Goal: Task Accomplishment & Management: Manage account settings

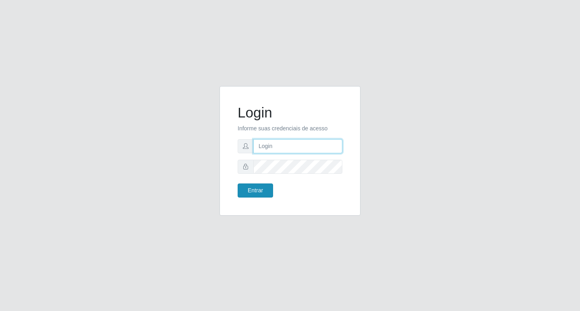
type input "[EMAIL_ADDRESS][DOMAIN_NAME]"
click at [259, 185] on button "Entrar" at bounding box center [255, 191] width 35 height 14
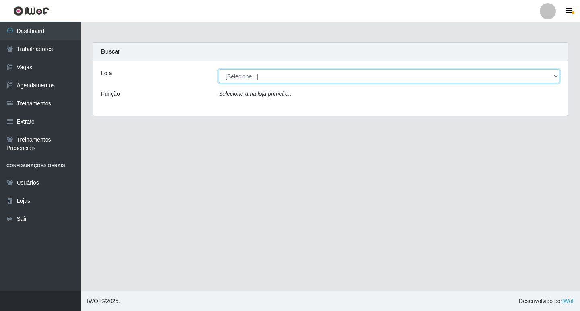
click at [256, 80] on select "[Selecione...] Super Popular" at bounding box center [389, 76] width 341 height 14
select select "537"
click at [219, 69] on select "[Selecione...] Super Popular" at bounding box center [389, 76] width 341 height 14
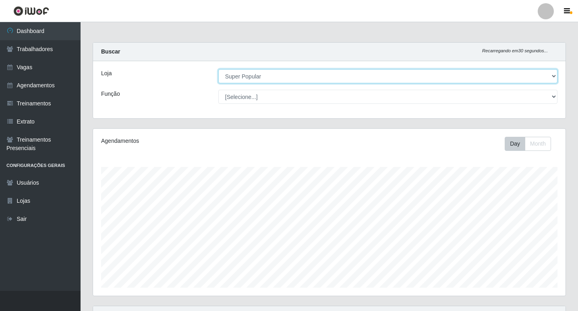
scroll to position [167, 473]
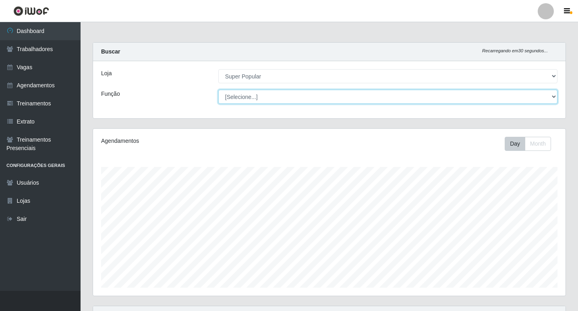
click at [259, 97] on select "[Selecione...] Repositor Repositor + Repositor ++" at bounding box center [387, 97] width 339 height 14
select select "24"
click at [218, 90] on select "[Selecione...] Repositor Repositor + Repositor ++" at bounding box center [387, 97] width 339 height 14
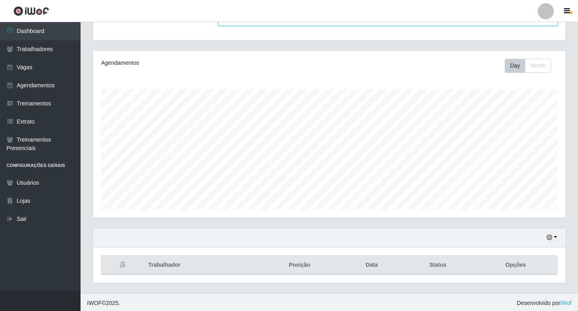
scroll to position [80, 0]
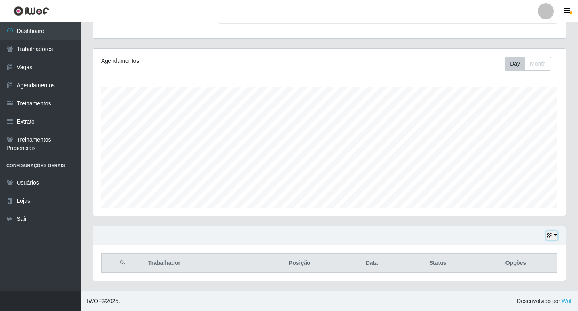
click at [547, 236] on icon "button" at bounding box center [550, 236] width 6 height 6
click at [533, 207] on button "1 Semana" at bounding box center [526, 205] width 64 height 17
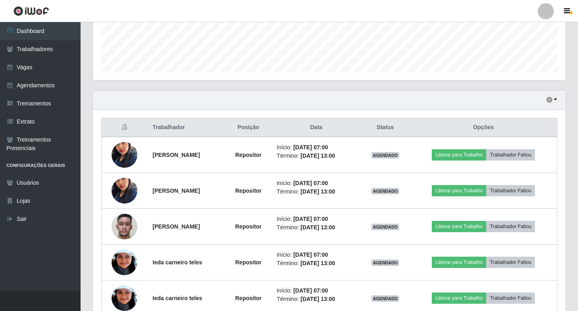
scroll to position [241, 0]
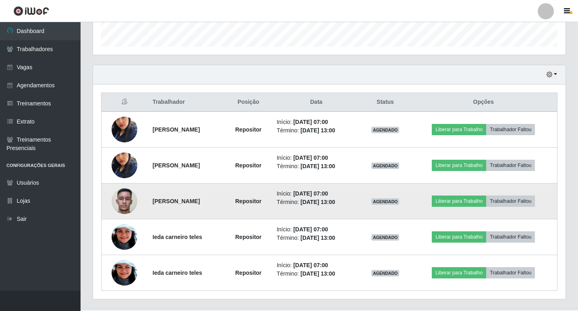
click at [184, 208] on td "[PERSON_NAME]" at bounding box center [186, 202] width 77 height 36
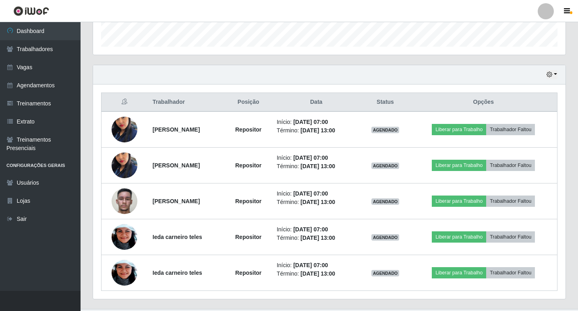
click at [336, 299] on div "Trabalhador Posição Data Status Opções [PERSON_NAME] Repositor Início: [DATE] 0…" at bounding box center [329, 192] width 473 height 215
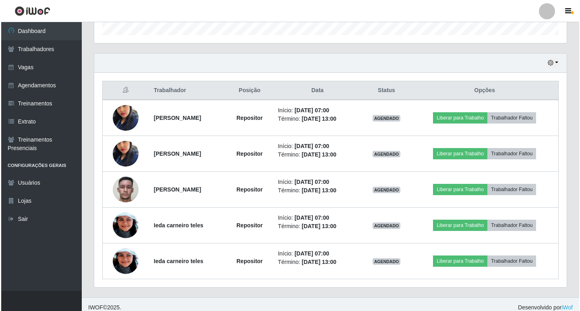
scroll to position [259, 0]
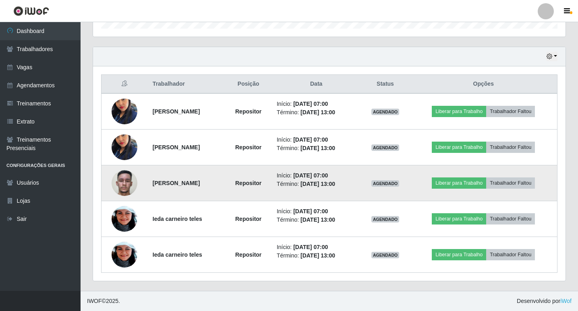
click at [127, 185] on img at bounding box center [125, 183] width 26 height 46
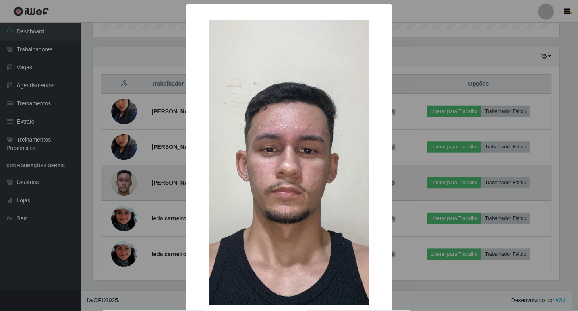
scroll to position [167, 469]
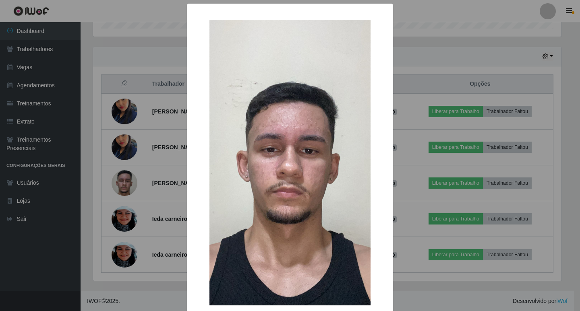
click at [141, 224] on div "× OK Cancel" at bounding box center [290, 155] width 580 height 311
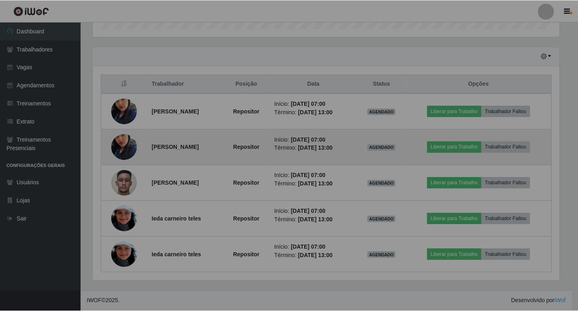
scroll to position [167, 473]
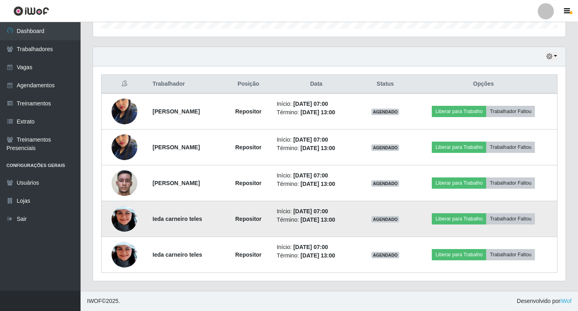
click at [129, 225] on img at bounding box center [125, 219] width 26 height 55
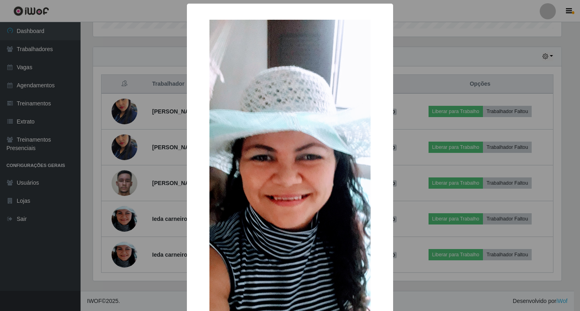
click at [149, 279] on div "× OK Cancel" at bounding box center [290, 155] width 580 height 311
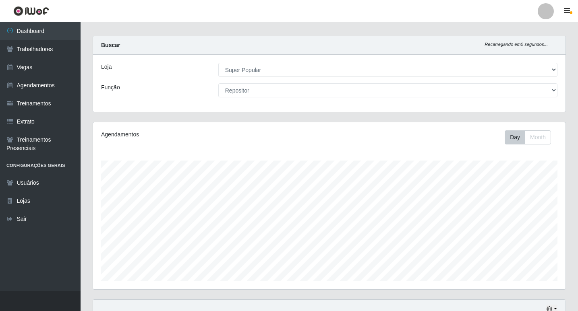
scroll to position [0, 0]
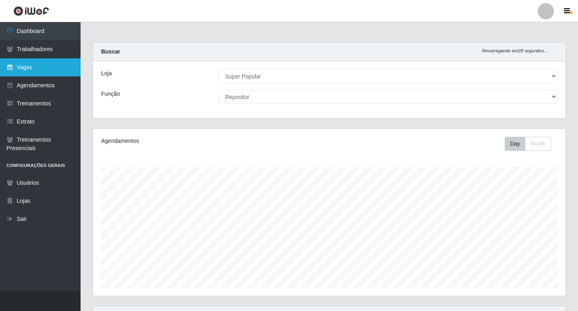
click at [53, 63] on link "Vagas" at bounding box center [40, 67] width 81 height 18
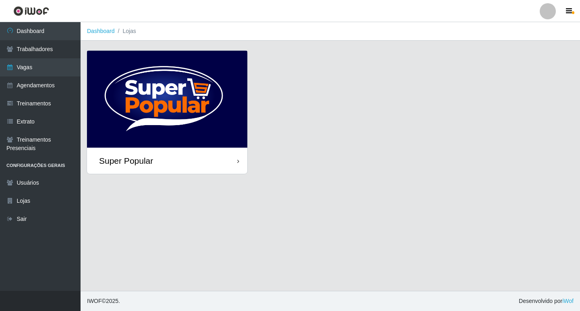
click at [176, 81] on img at bounding box center [167, 99] width 160 height 97
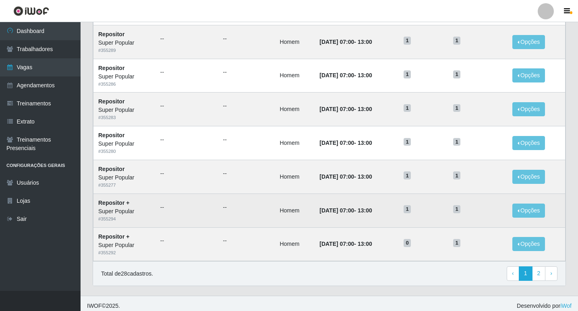
scroll to position [371, 0]
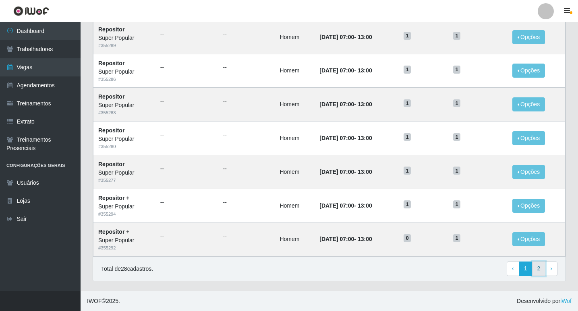
click at [537, 268] on link "2" at bounding box center [539, 269] width 14 height 15
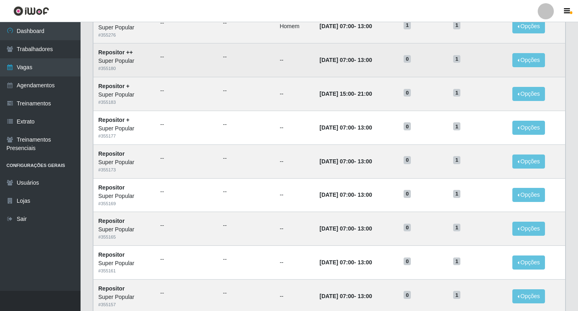
scroll to position [304, 0]
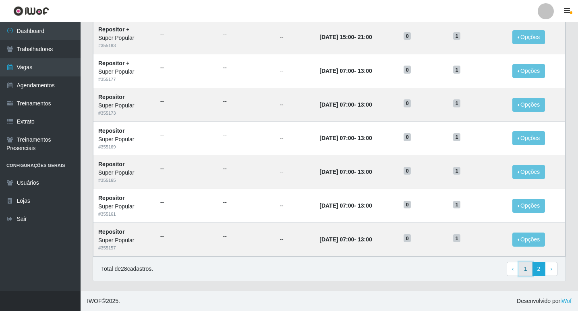
click at [529, 268] on link "1" at bounding box center [526, 269] width 14 height 15
